Goal: Transaction & Acquisition: Purchase product/service

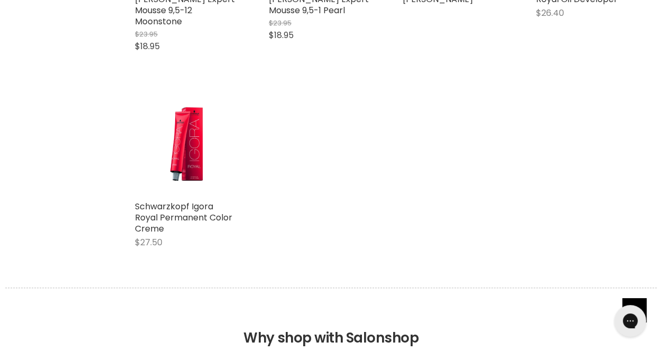
scroll to position [899, 0]
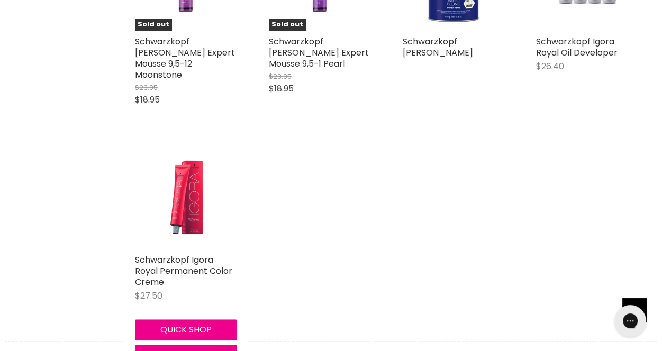
click at [176, 183] on img "Main content" at bounding box center [186, 199] width 68 height 102
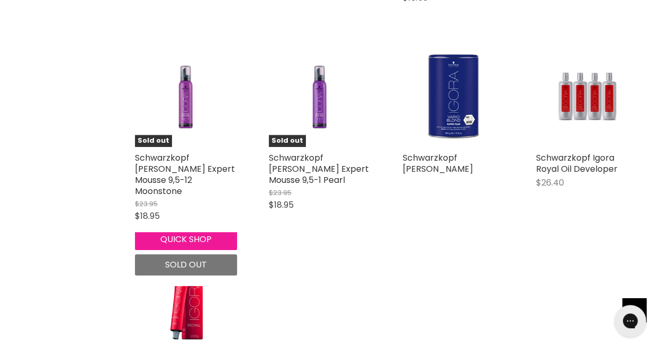
scroll to position [730, 0]
